Goal: Task Accomplishment & Management: Manage account settings

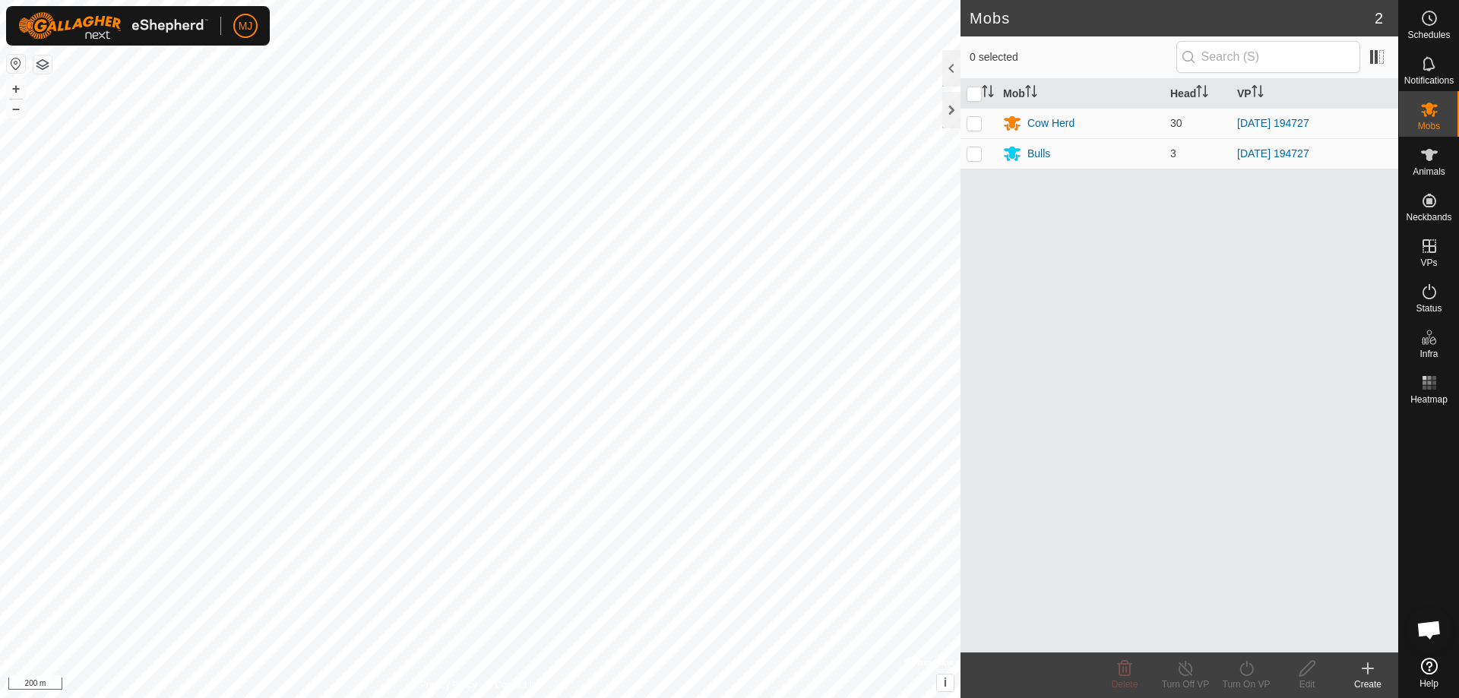
scroll to position [5541, 0]
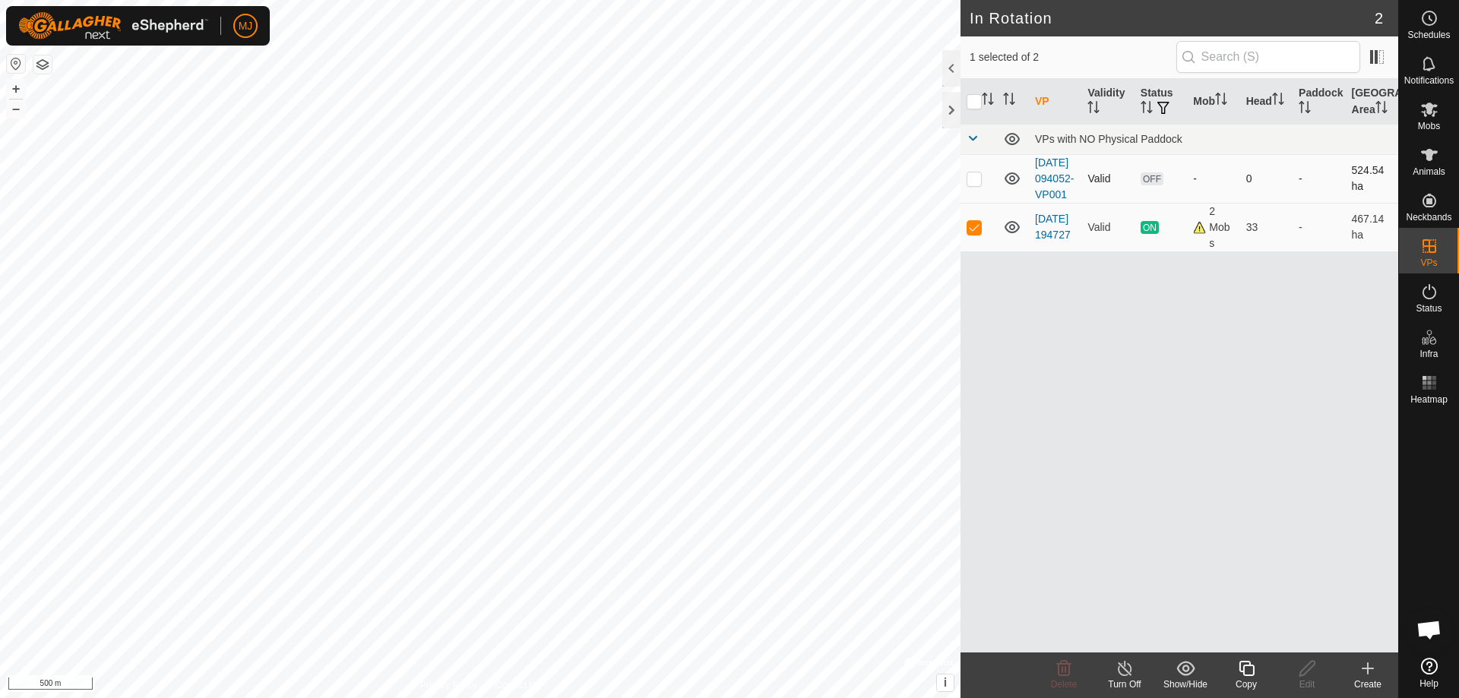
click at [981, 193] on td at bounding box center [979, 178] width 36 height 49
checkbox input "true"
click at [974, 233] on p-checkbox at bounding box center [974, 227] width 15 height 12
checkbox input "false"
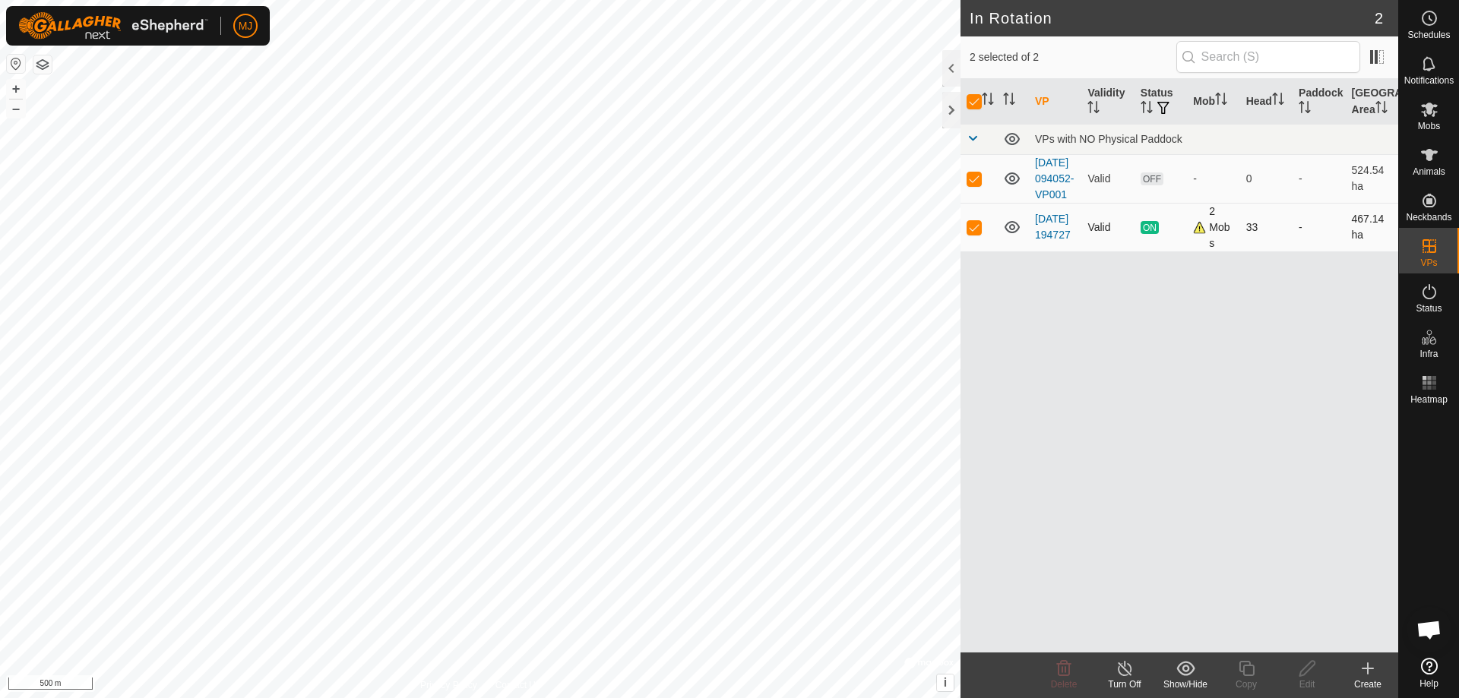
checkbox input "false"
click at [974, 185] on p-checkbox at bounding box center [974, 179] width 15 height 12
checkbox input "false"
